Goal: Transaction & Acquisition: Download file/media

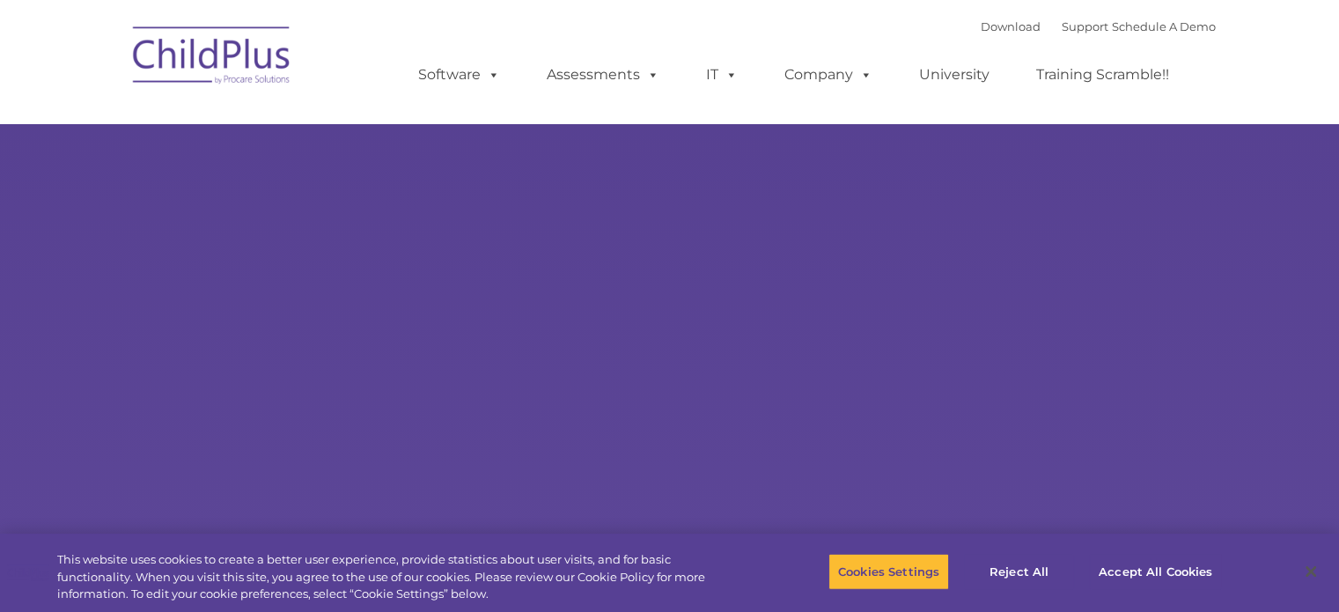
select select "MEDIUM"
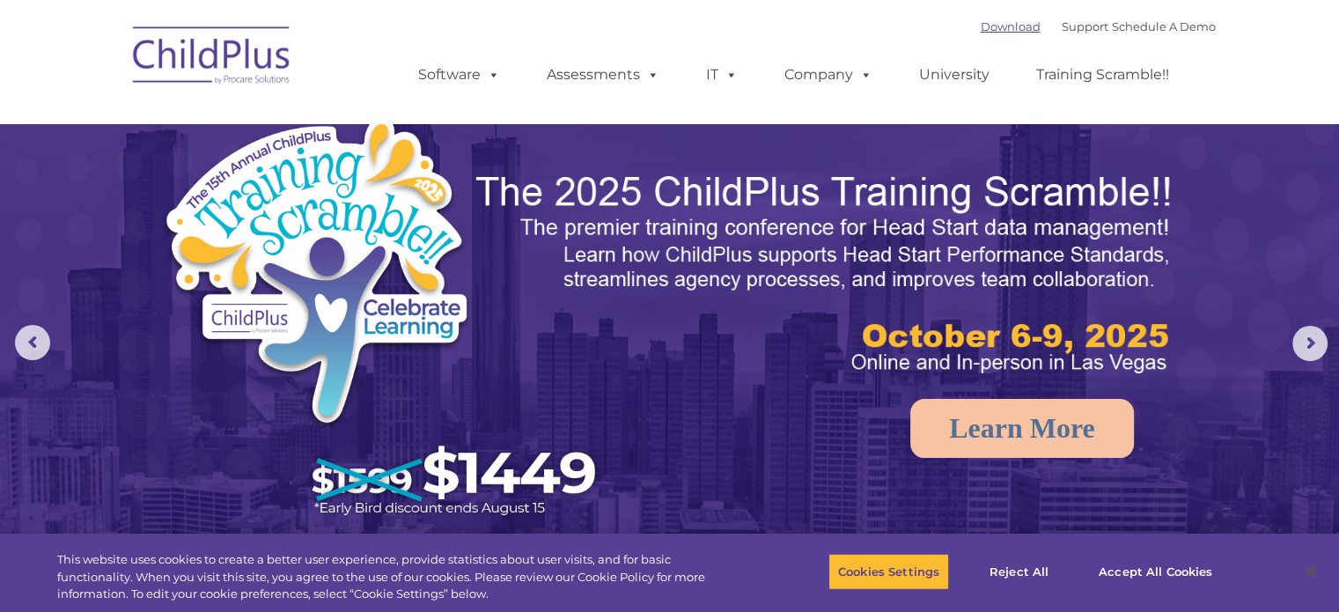
click at [999, 23] on link "Download" at bounding box center [1011, 26] width 60 height 14
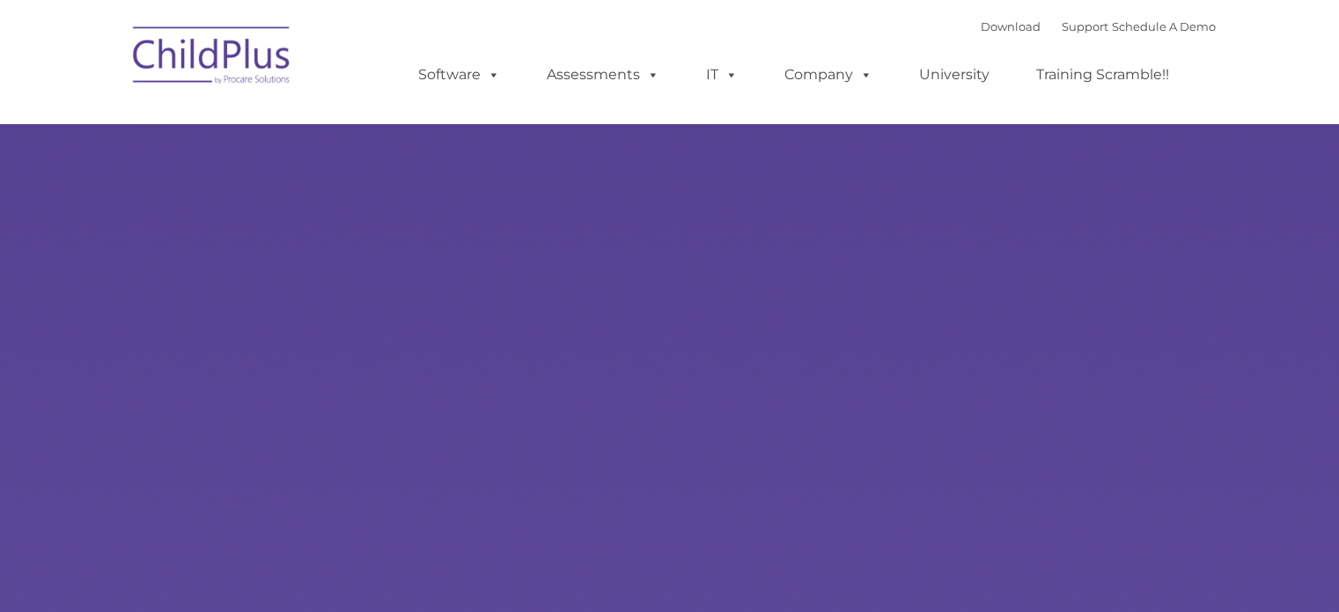
type input ""
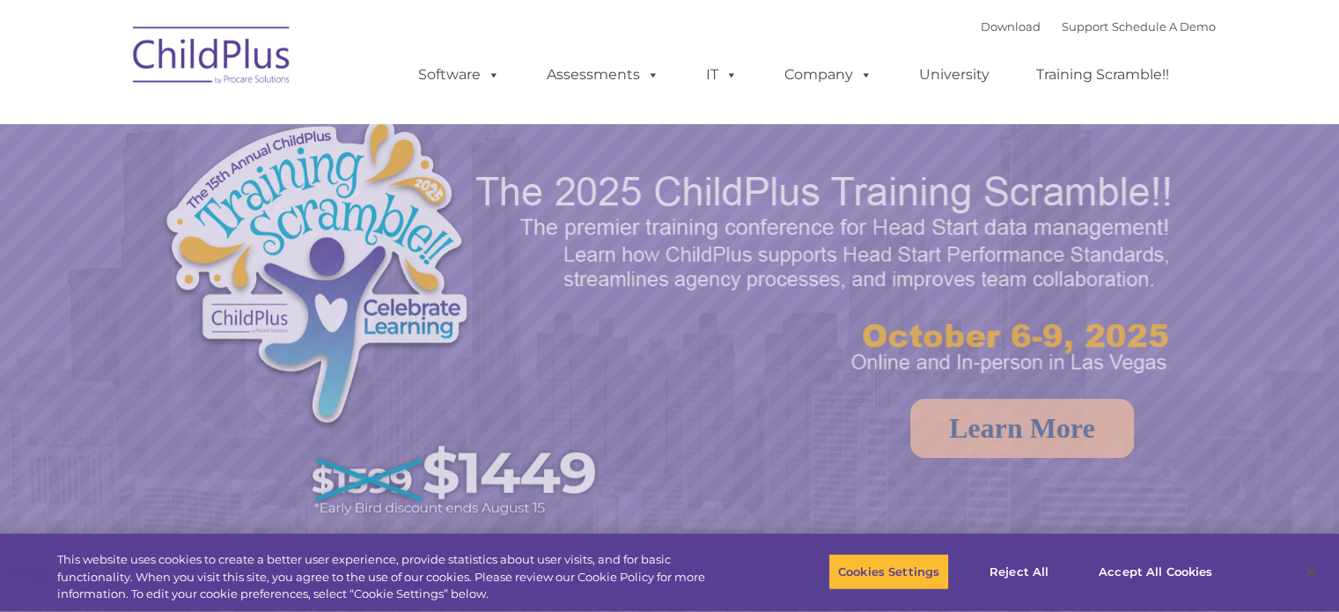
select select "MEDIUM"
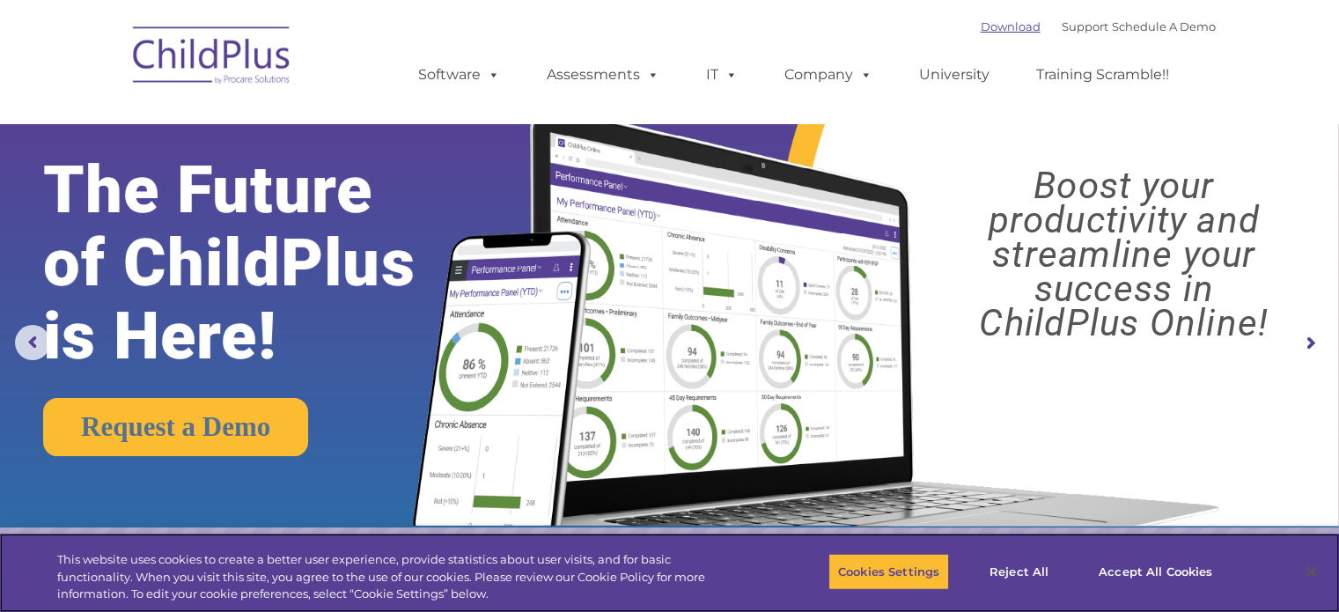
click at [985, 26] on link "Download" at bounding box center [1011, 26] width 60 height 14
